Goal: Task Accomplishment & Management: Manage account settings

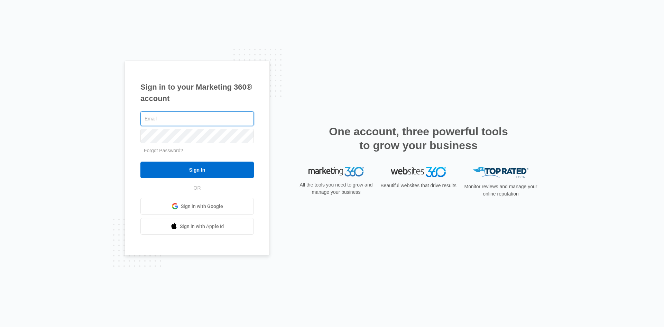
click at [204, 124] on input "text" at bounding box center [197, 118] width 114 height 15
paste input "[EMAIL_ADDRESS][DOMAIN_NAME]"
type input "[EMAIL_ADDRESS][DOMAIN_NAME]"
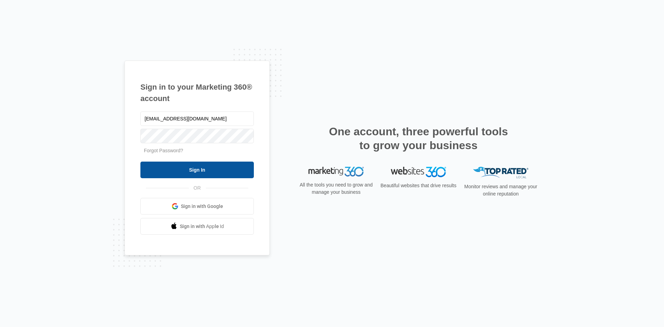
click at [210, 167] on input "Sign In" at bounding box center [197, 170] width 114 height 17
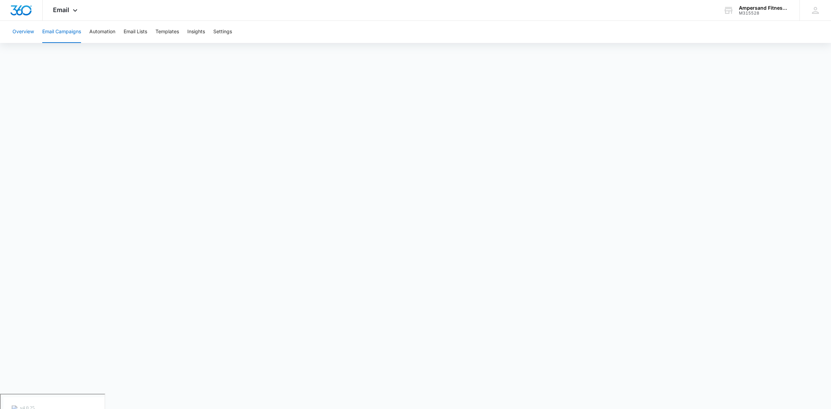
click at [28, 35] on button "Overview" at bounding box center [22, 32] width 21 height 22
